Goal: Task Accomplishment & Management: Use online tool/utility

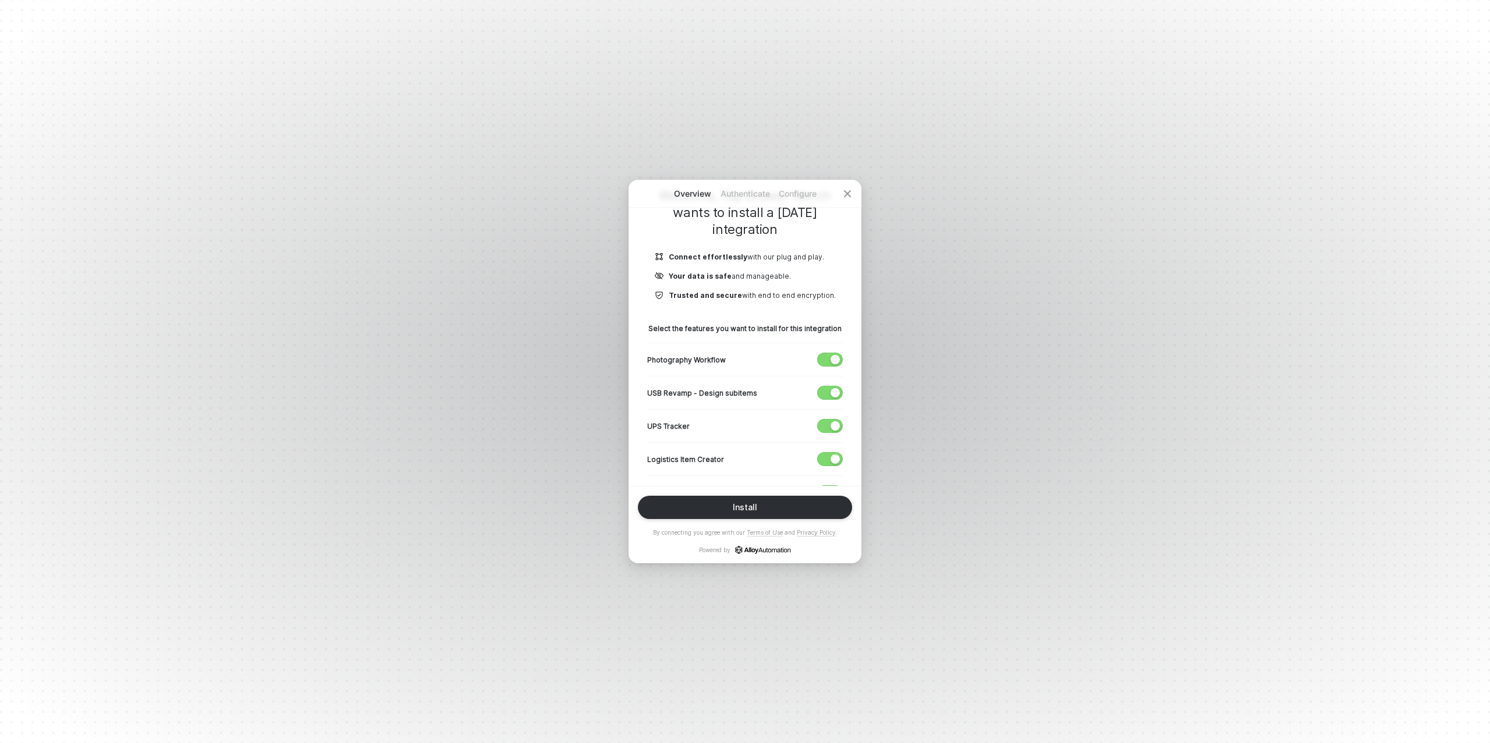
scroll to position [114, 0]
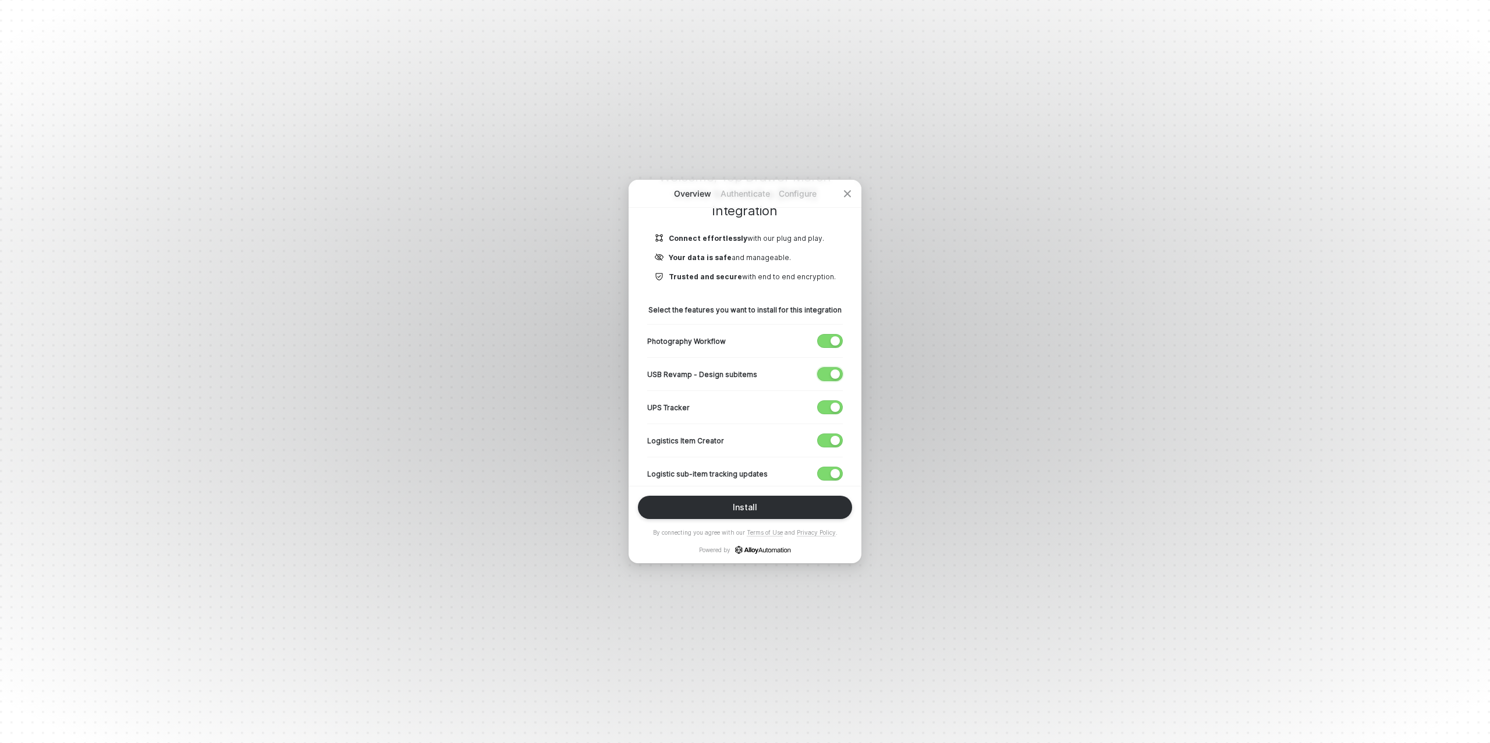
click at [830, 373] on button "button" at bounding box center [830, 374] width 26 height 14
click at [831, 404] on div "button" at bounding box center [835, 407] width 9 height 9
click at [828, 434] on span "button" at bounding box center [827, 440] width 19 height 13
click at [826, 470] on span "button" at bounding box center [827, 473] width 19 height 13
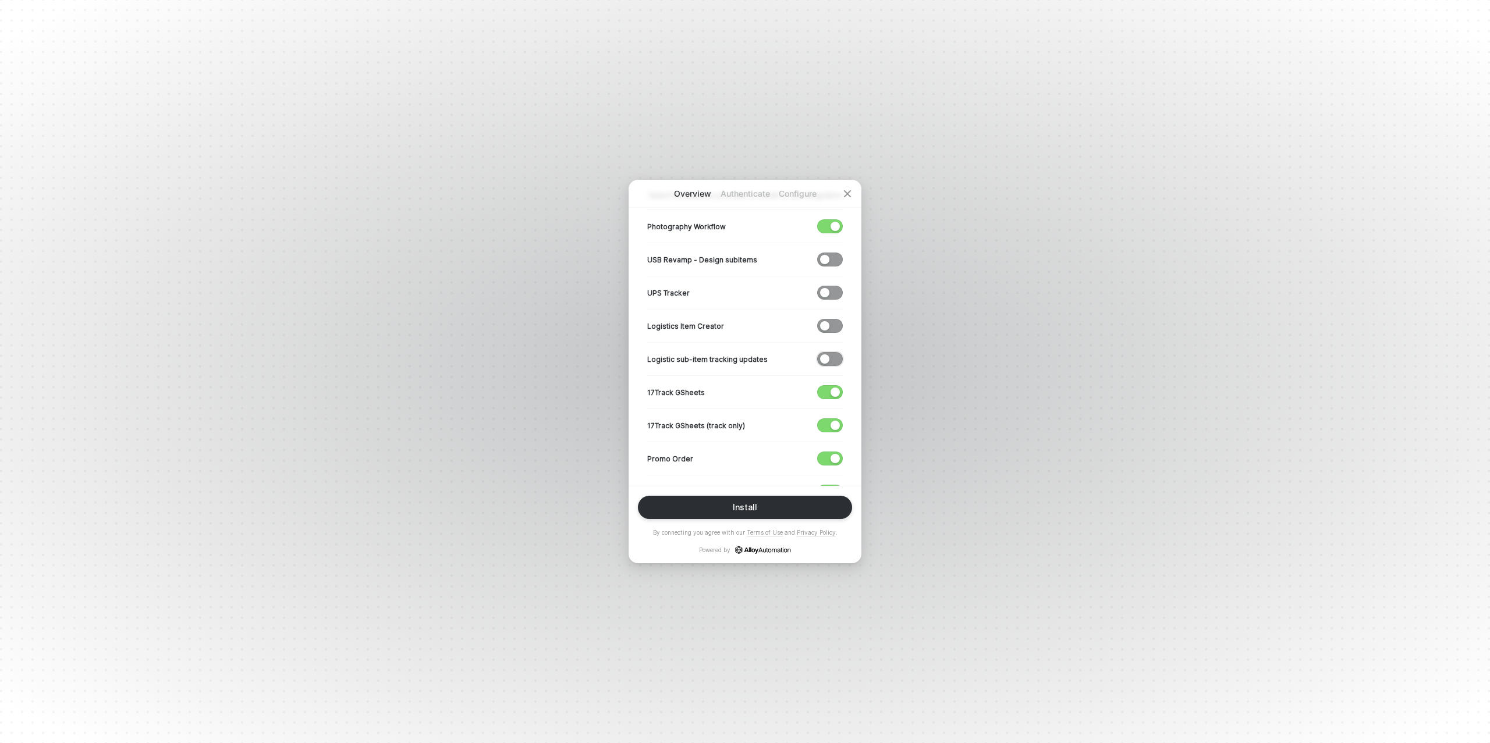
scroll to position [231, 0]
drag, startPoint x: 835, startPoint y: 392, endPoint x: 827, endPoint y: 414, distance: 23.6
click at [835, 392] on div "button" at bounding box center [835, 390] width 9 height 9
click at [827, 420] on span "button" at bounding box center [827, 423] width 19 height 13
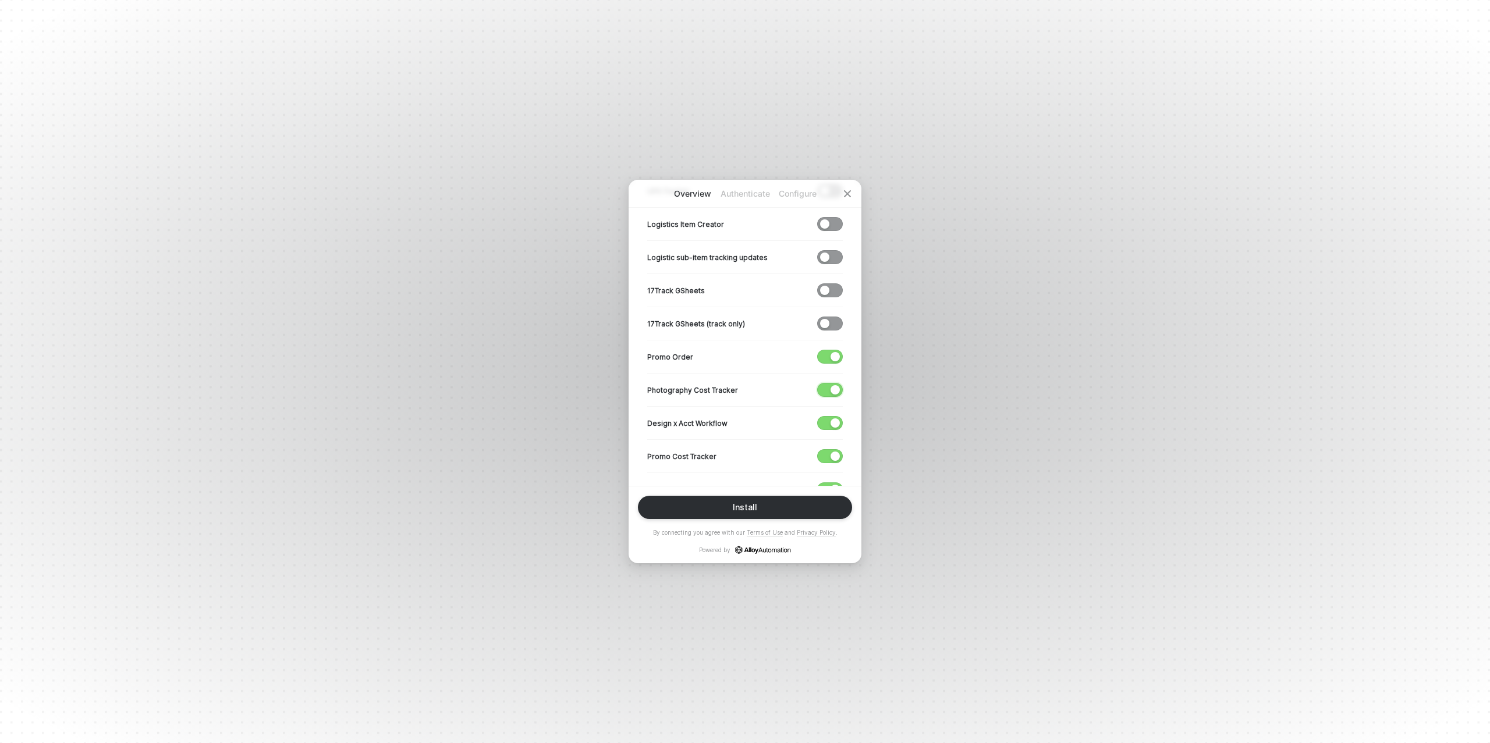
click at [832, 385] on div "button" at bounding box center [835, 389] width 9 height 9
click at [833, 421] on div "button" at bounding box center [835, 423] width 9 height 9
drag, startPoint x: 828, startPoint y: 453, endPoint x: 787, endPoint y: 432, distance: 46.3
click at [828, 453] on span "button" at bounding box center [827, 456] width 19 height 13
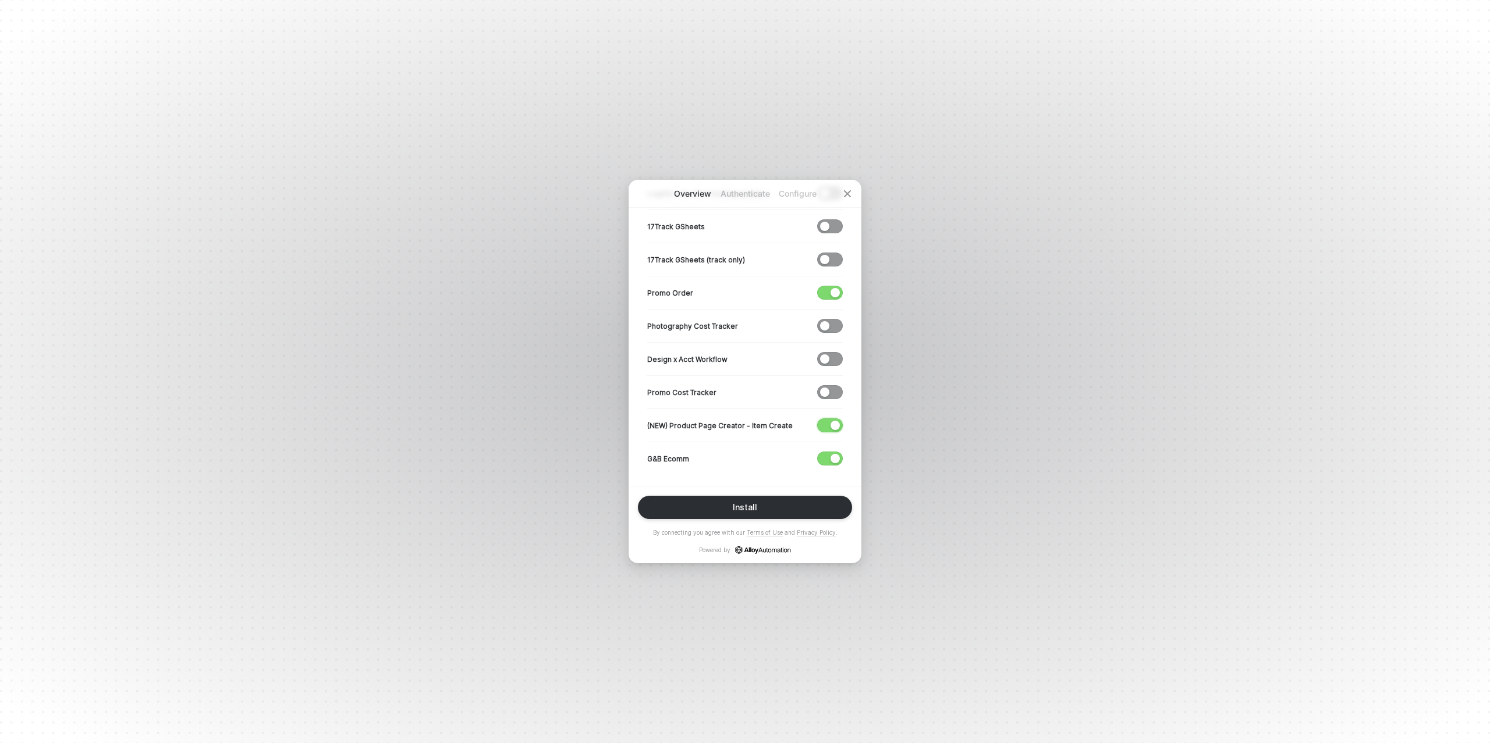
drag, startPoint x: 825, startPoint y: 423, endPoint x: 833, endPoint y: 454, distance: 31.8
click at [825, 423] on span "button" at bounding box center [827, 425] width 19 height 13
click at [833, 456] on div "button" at bounding box center [835, 458] width 9 height 9
click at [752, 508] on div "Install" at bounding box center [745, 507] width 24 height 9
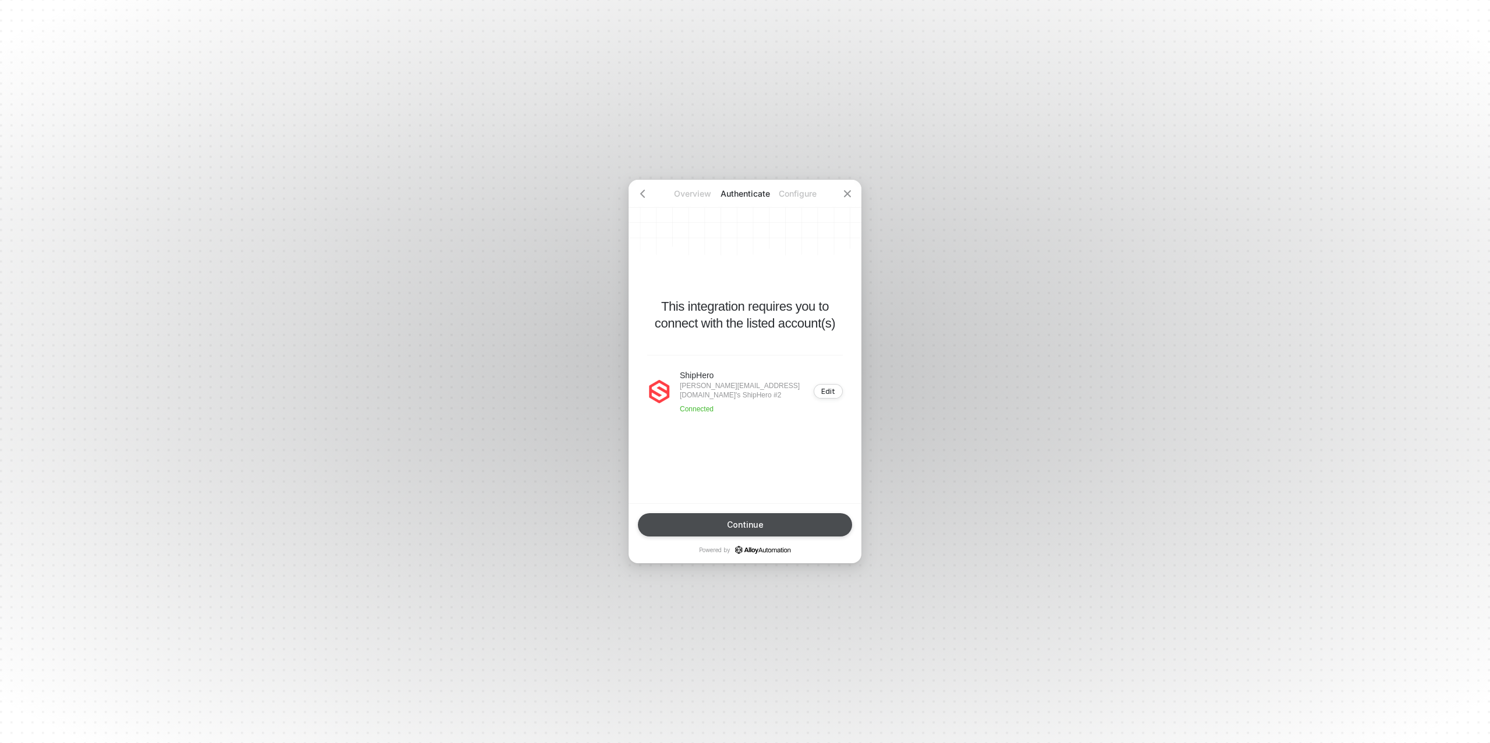
click at [753, 520] on div "Continue" at bounding box center [745, 524] width 37 height 9
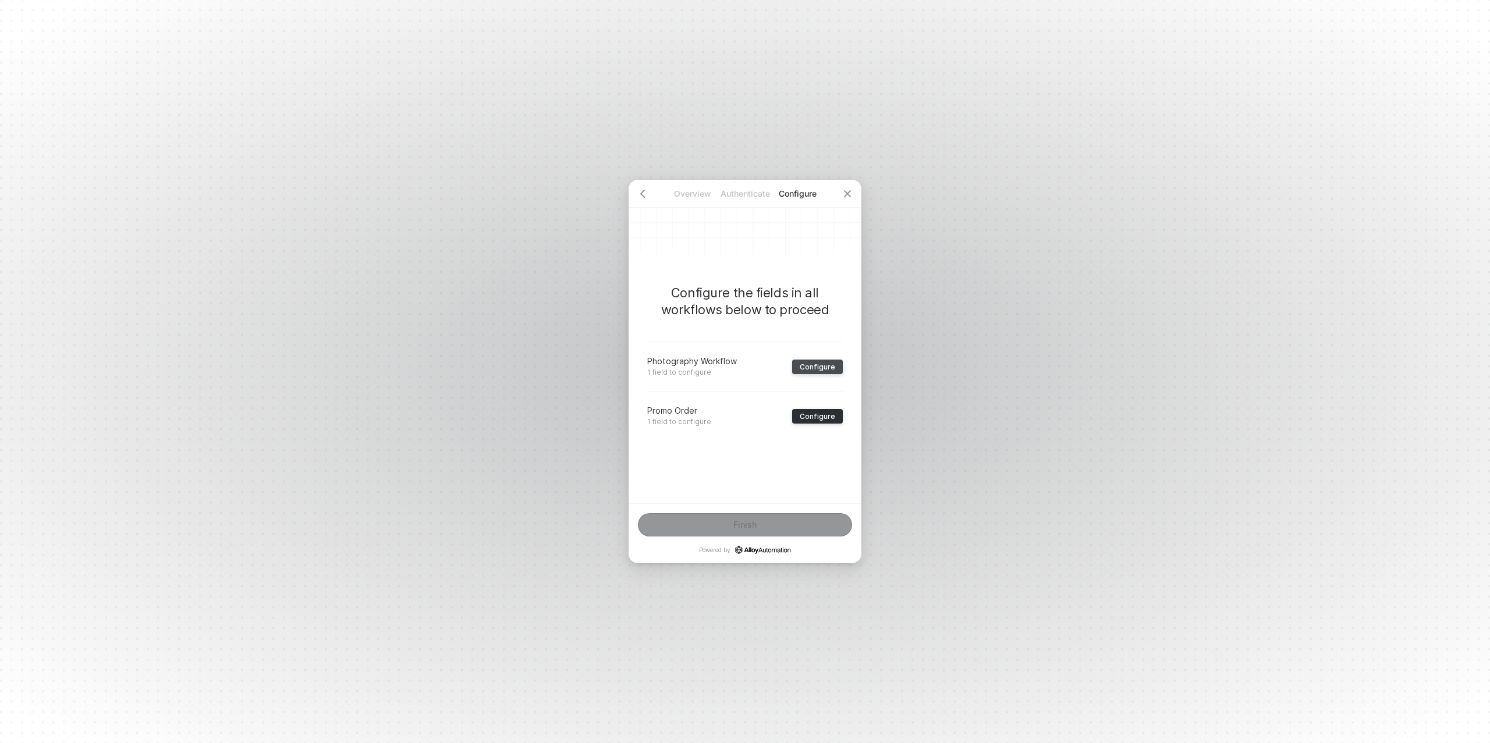
click at [832, 369] on div "Configure" at bounding box center [818, 367] width 36 height 9
click at [701, 384] on div "﻿" at bounding box center [745, 386] width 176 height 10
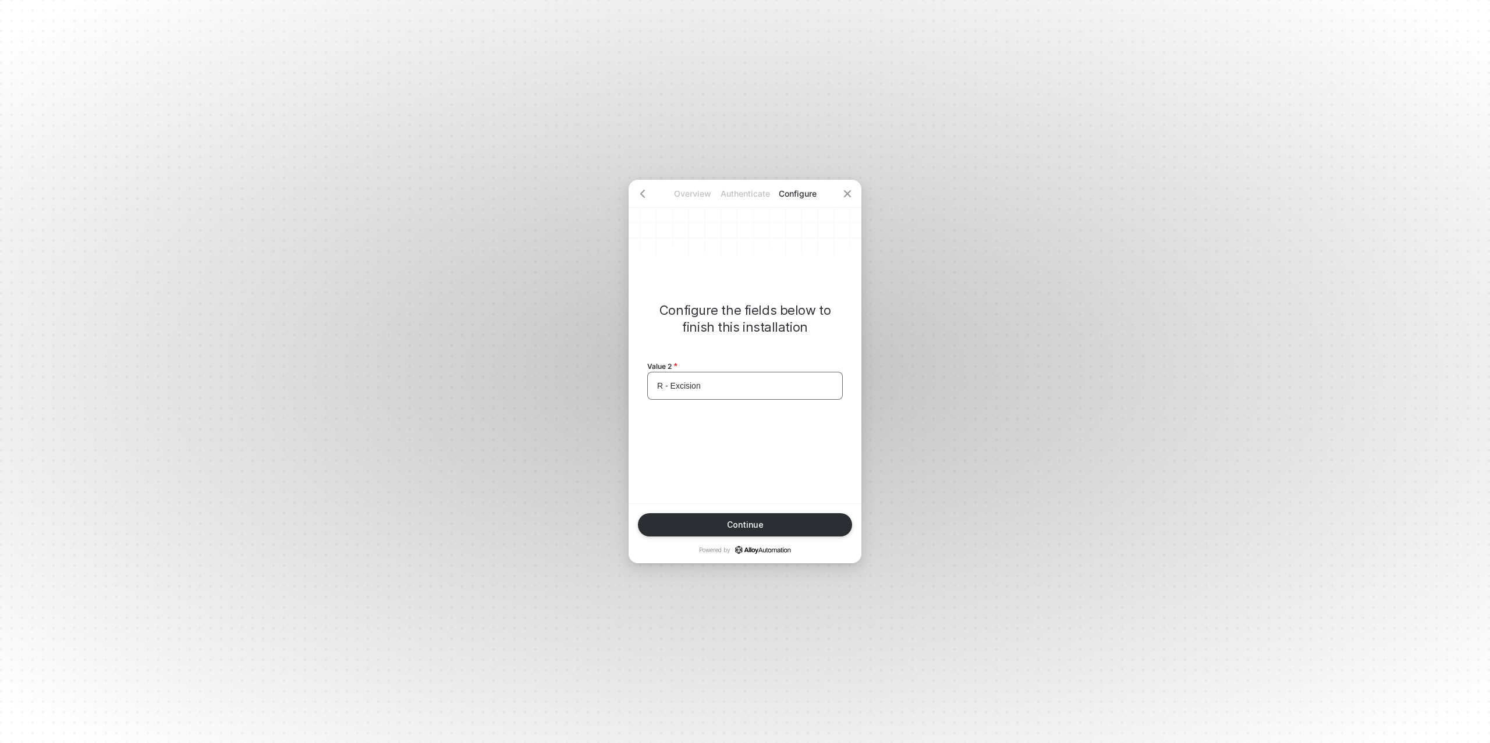
click at [702, 384] on div "R - Excision" at bounding box center [745, 386] width 176 height 10
copy span "R - Excision"
click at [748, 522] on div "Continue" at bounding box center [745, 524] width 37 height 9
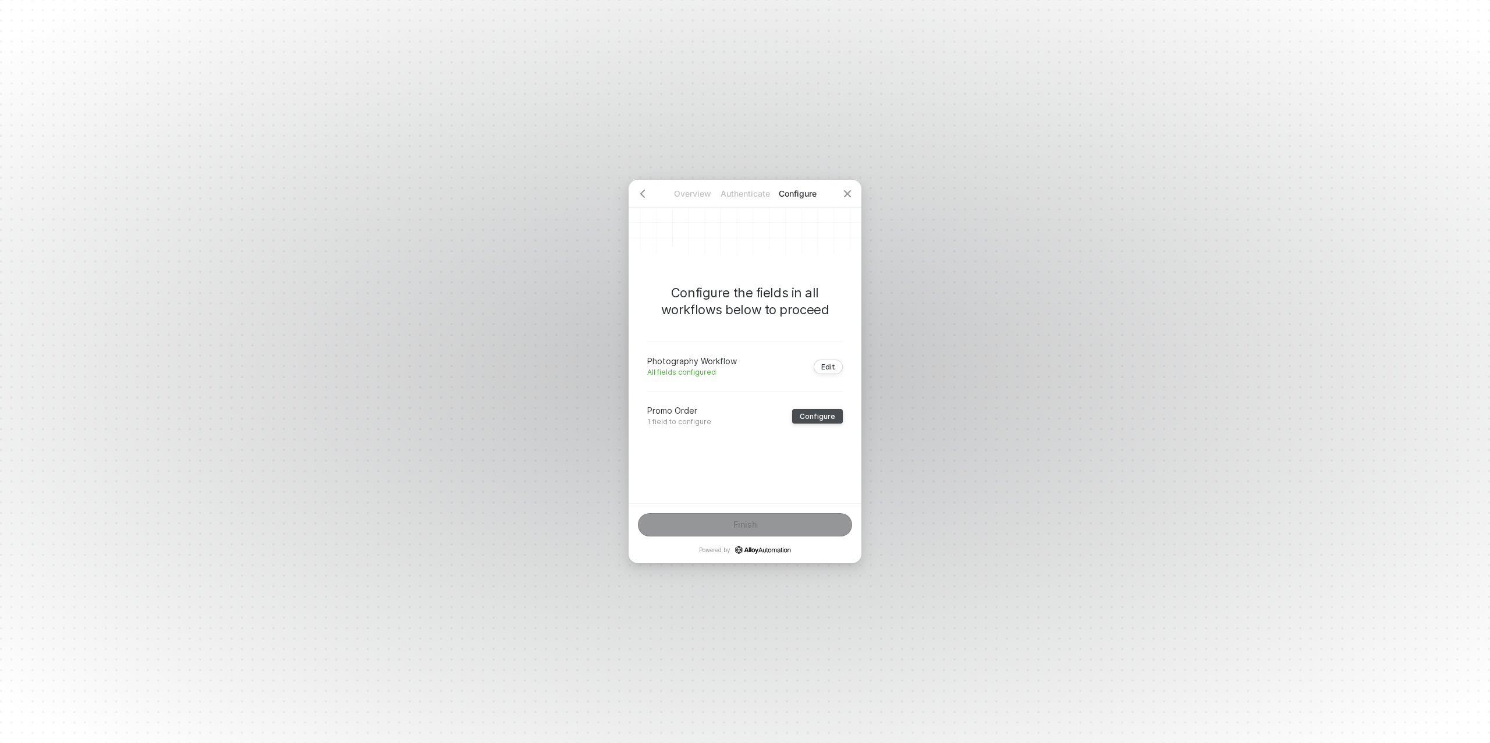
click at [813, 413] on div "Configure" at bounding box center [818, 416] width 36 height 9
click at [704, 381] on div "﻿" at bounding box center [745, 386] width 176 height 10
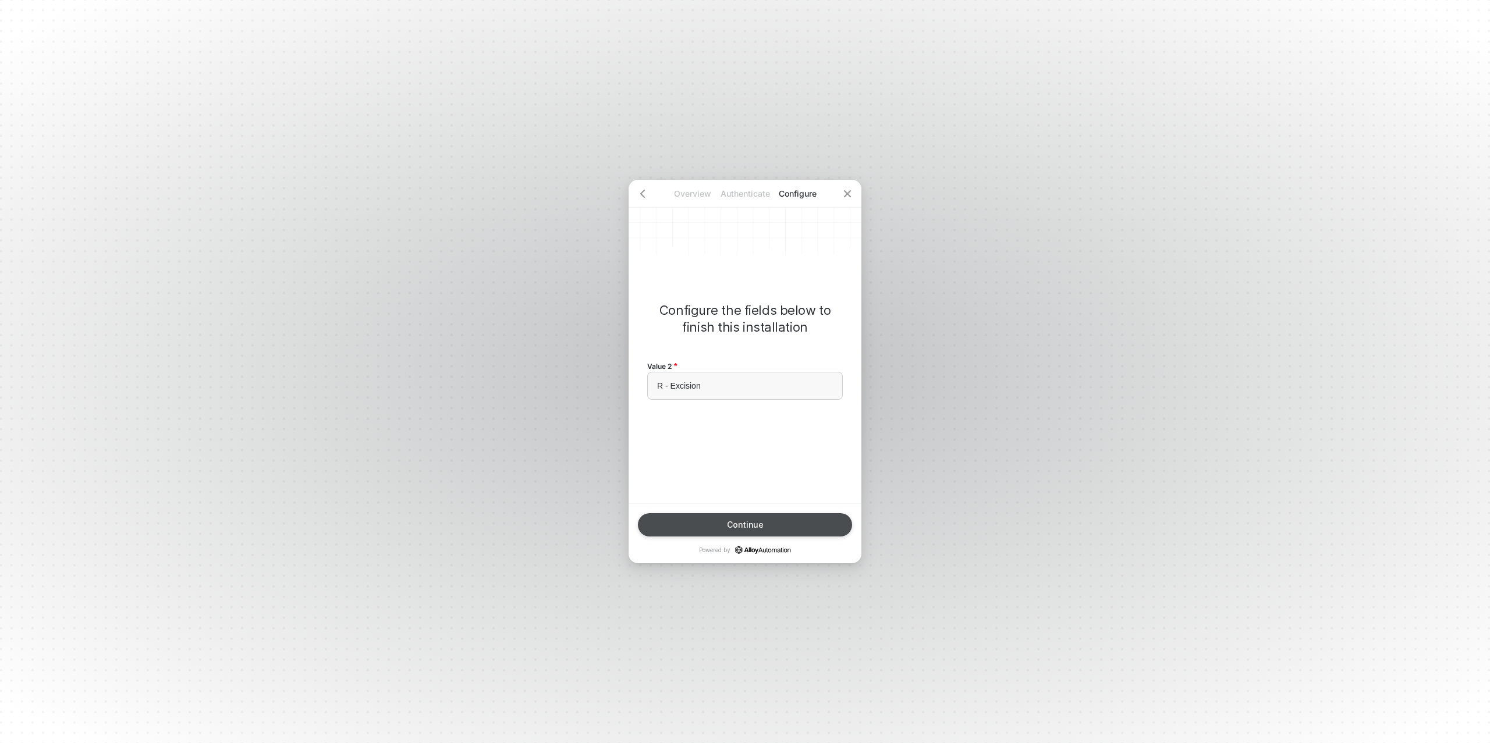
click at [753, 533] on button "Continue" at bounding box center [745, 524] width 214 height 23
click at [755, 529] on div "Finish" at bounding box center [745, 524] width 23 height 9
click at [762, 530] on button "Done" at bounding box center [745, 524] width 214 height 23
